Goal: Information Seeking & Learning: Learn about a topic

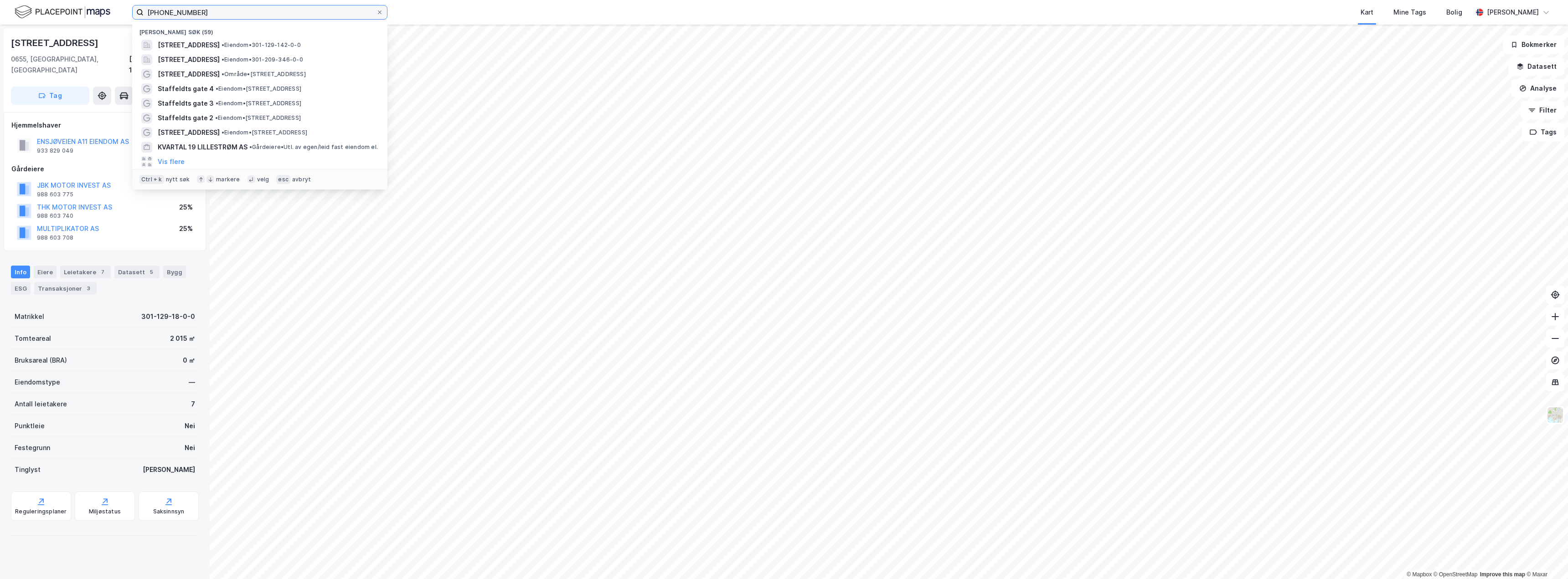
drag, startPoint x: 231, startPoint y: 12, endPoint x: 98, endPoint y: 13, distance: 133.0
click at [98, 13] on div "[PHONE_NUMBER] Nylige søk (59) [STREET_ADDRESS] • Eiendom • 301-129-142-0-0 [ST…" at bounding box center [784, 12] width 1568 height 24
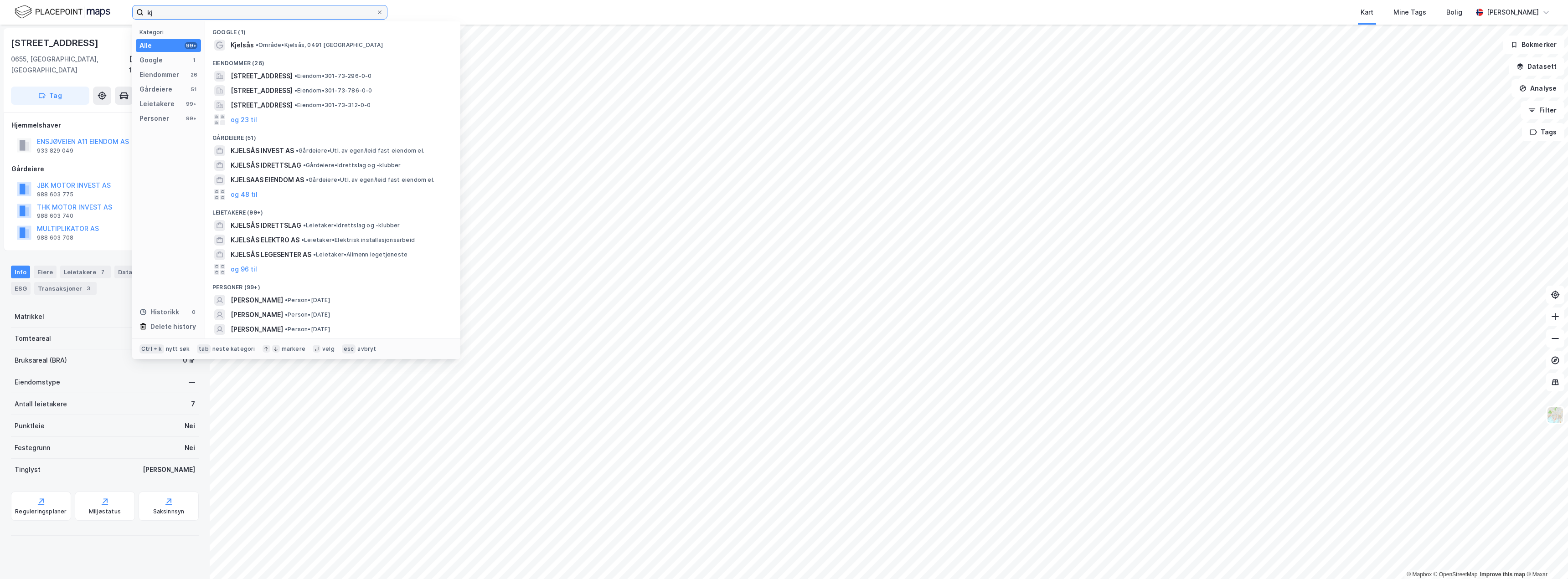
type input "k"
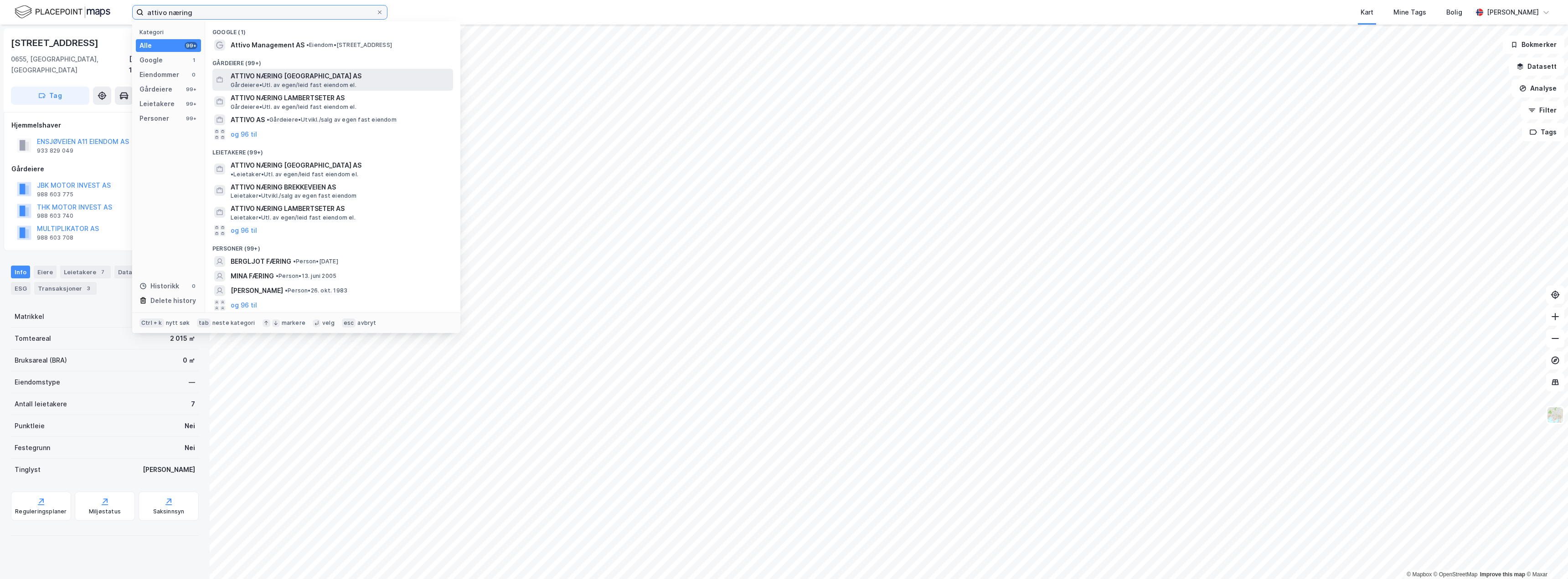
type input "attivo næring"
click at [326, 79] on span "ATTIVO NÆRING [GEOGRAPHIC_DATA] AS" at bounding box center [340, 76] width 219 height 11
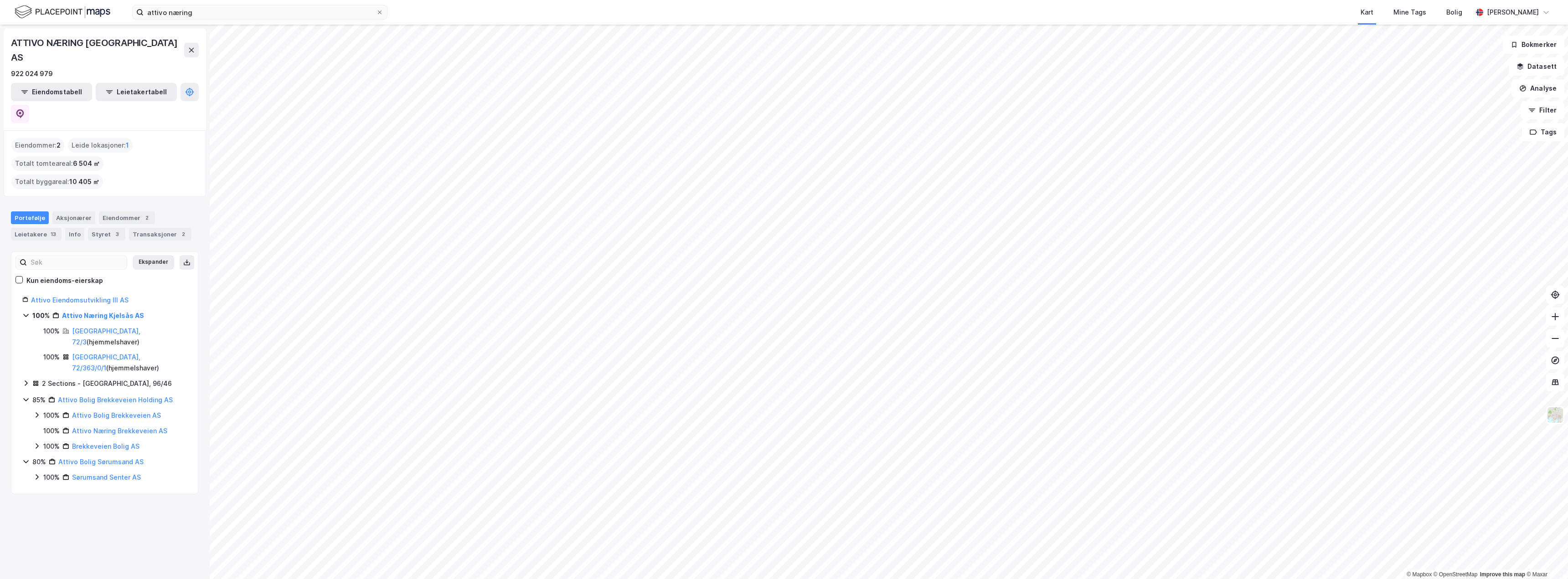
click at [83, 378] on div "2 Sections - [GEOGRAPHIC_DATA], 96/46" at bounding box center [107, 384] width 130 height 11
click at [21, 307] on div "Attivo Eiendomsutvikling III AS 100% Attivo Næring Kjelsås AS 100% [GEOGRAPHIC_…" at bounding box center [105, 415] width 187 height 241
click at [27, 380] on icon at bounding box center [26, 383] width 7 height 7
click at [23, 380] on icon at bounding box center [26, 383] width 7 height 7
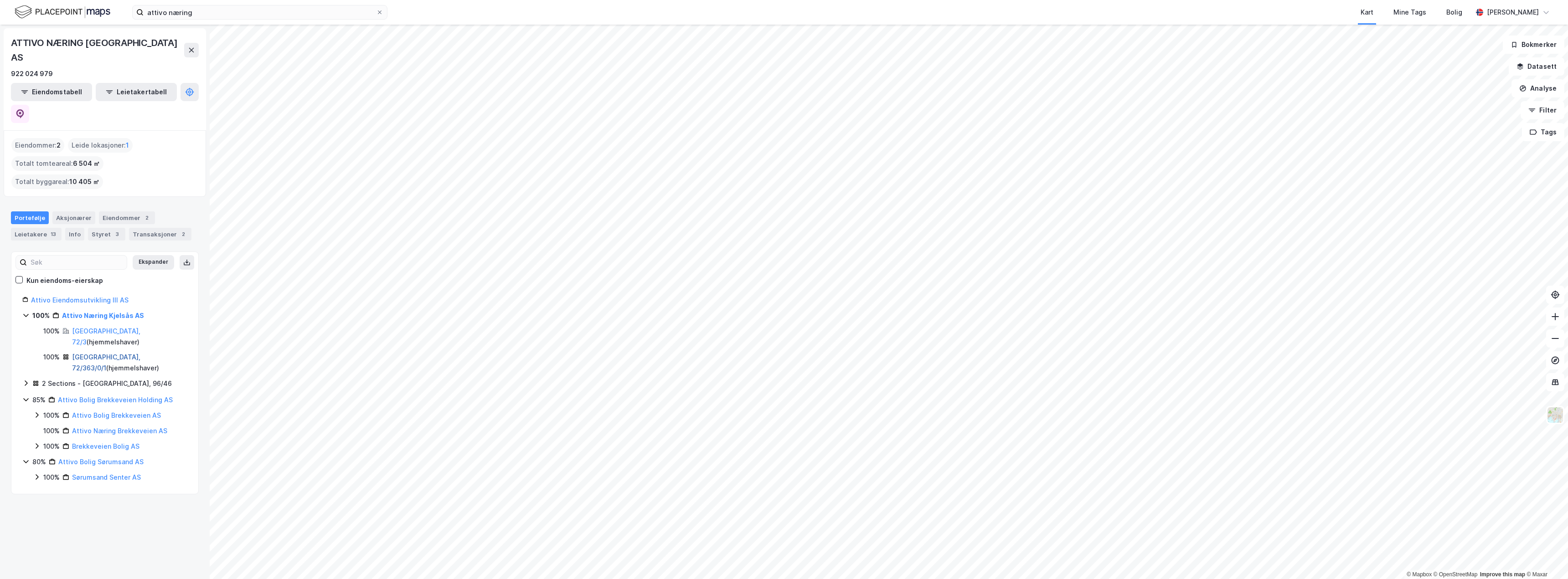
click at [110, 353] on link "[GEOGRAPHIC_DATA], 72/363/0/1" at bounding box center [106, 362] width 68 height 19
